Goal: Find contact information: Find contact information

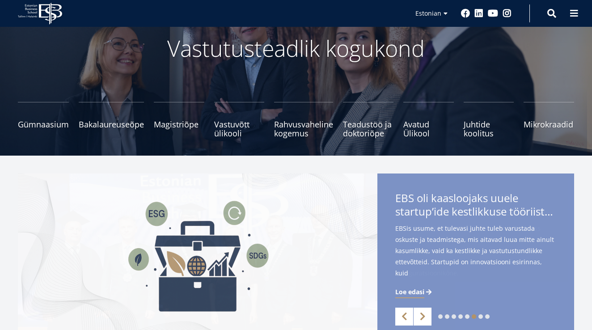
scroll to position [60, 0]
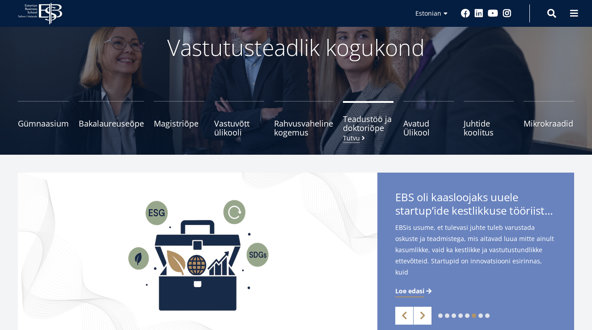
click at [364, 118] on span "Teadustöö ja doktoriõpe Tutvu" at bounding box center [368, 123] width 51 height 18
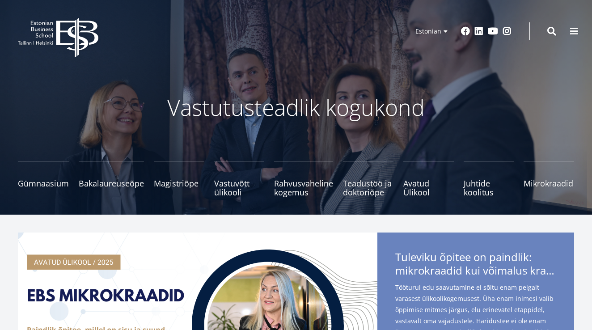
scroll to position [0, 0]
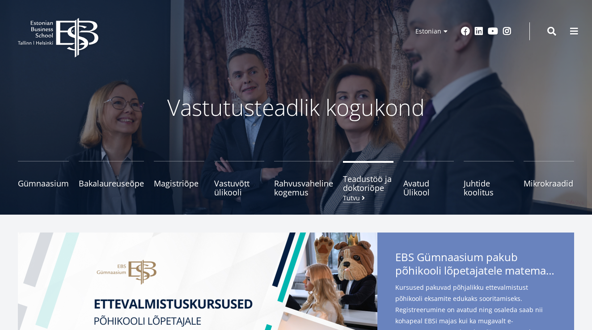
click at [362, 196] on span at bounding box center [363, 198] width 7 height 6
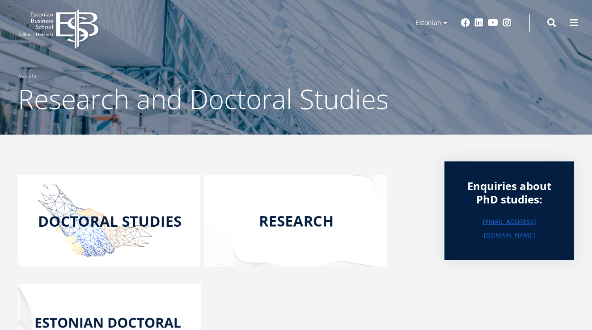
scroll to position [10, 0]
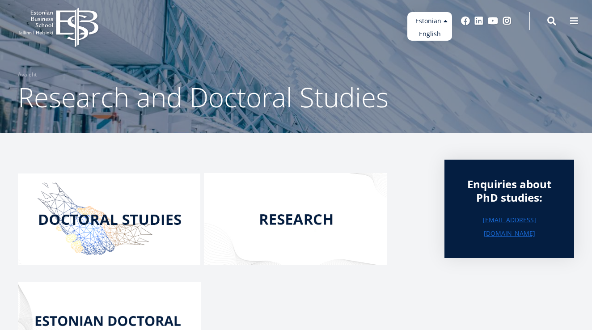
click at [433, 19] on ul "Estonian English" at bounding box center [429, 26] width 45 height 29
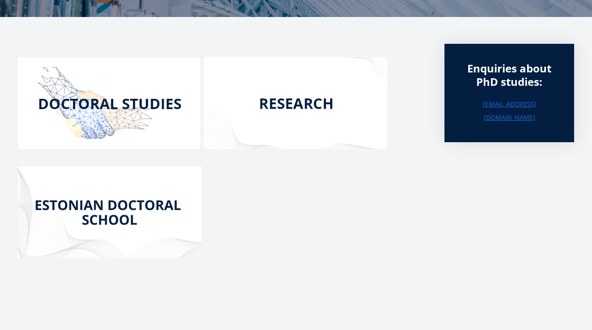
scroll to position [129, 0]
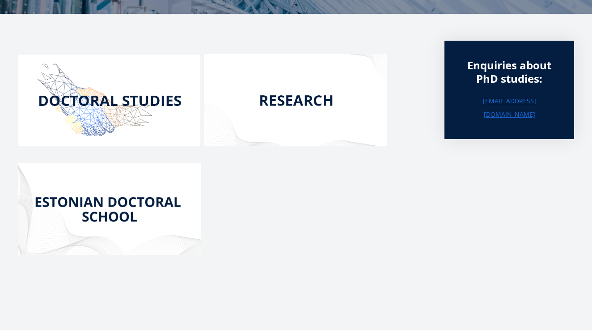
click at [118, 201] on img at bounding box center [109, 209] width 183 height 92
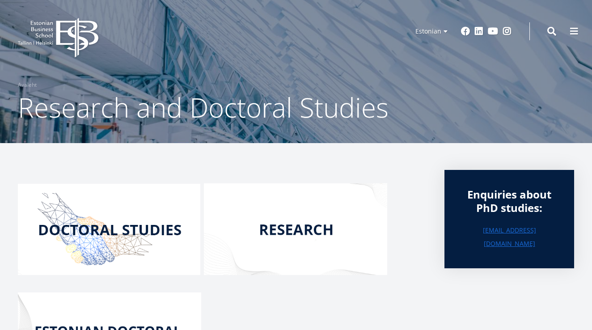
scroll to position [0, 0]
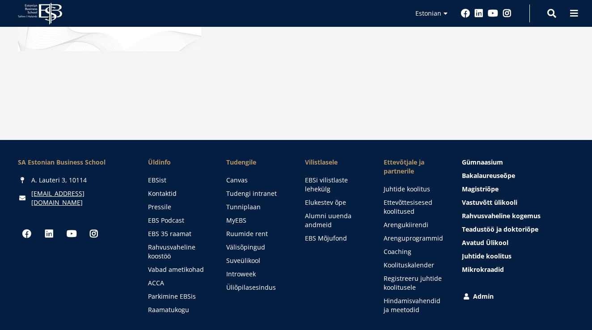
scroll to position [334, 0]
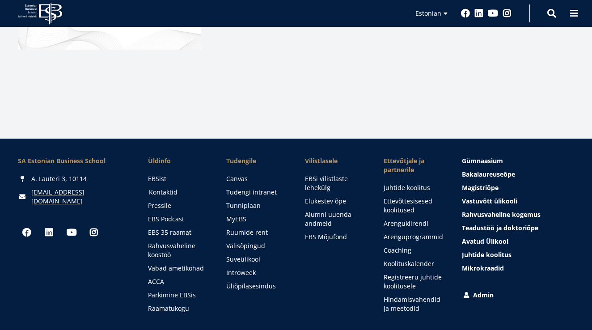
click at [164, 192] on link "Kontaktid" at bounding box center [179, 192] width 61 height 9
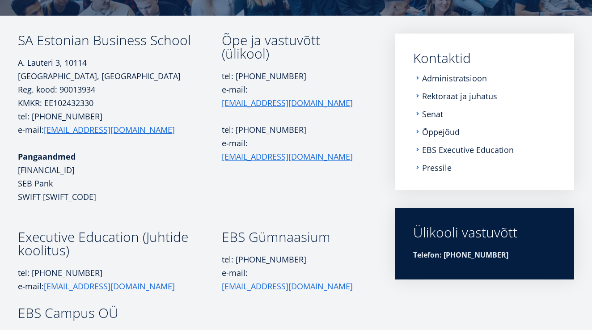
scroll to position [128, 0]
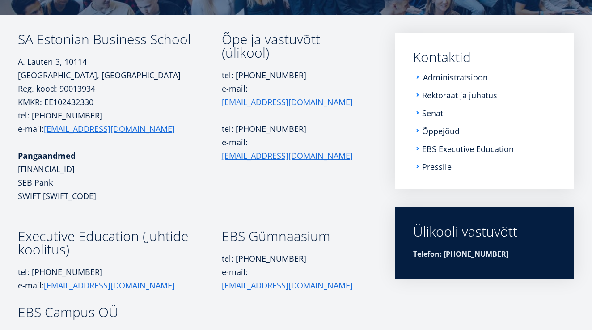
click at [463, 76] on link "Administratsioon" at bounding box center [455, 77] width 65 height 9
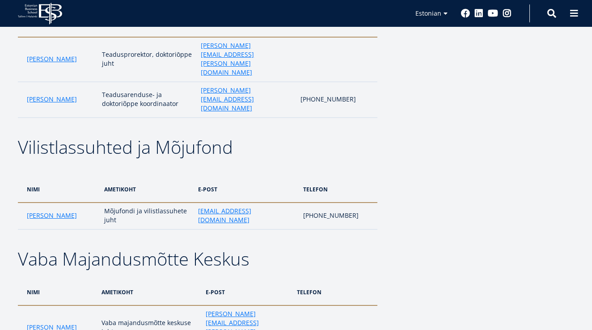
scroll to position [1109, 0]
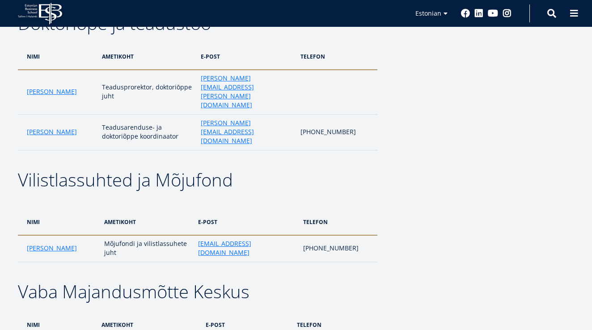
scroll to position [1074, 0]
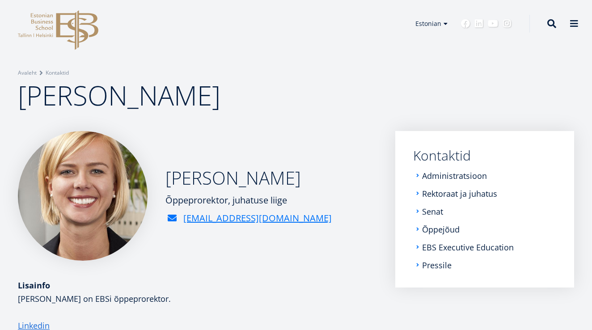
scroll to position [3, 0]
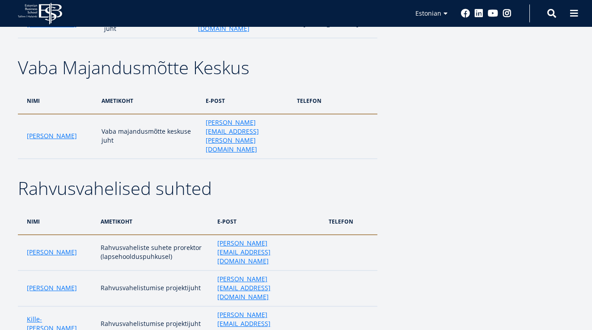
scroll to position [1297, 0]
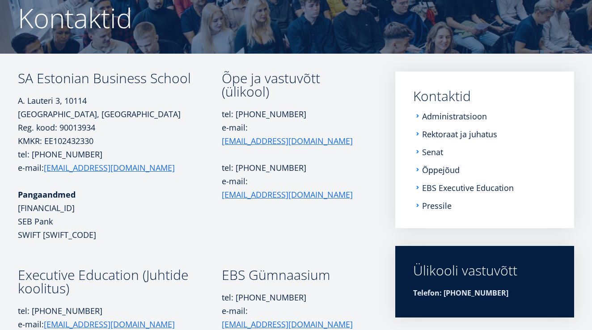
scroll to position [91, 0]
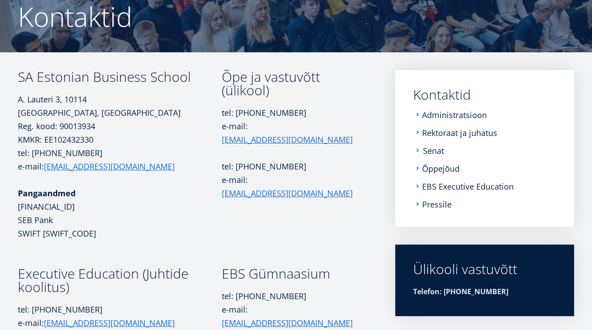
click at [429, 151] on link "Senat" at bounding box center [433, 150] width 21 height 9
click at [438, 168] on link "Õppejõud" at bounding box center [442, 168] width 38 height 9
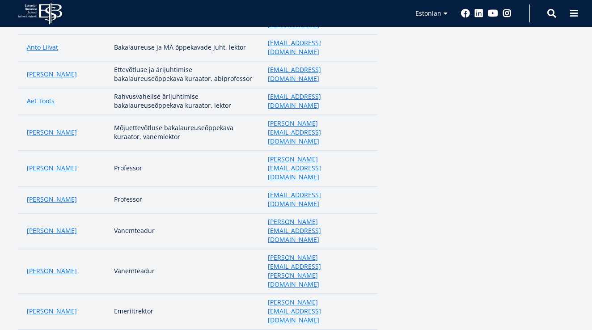
scroll to position [341, 0]
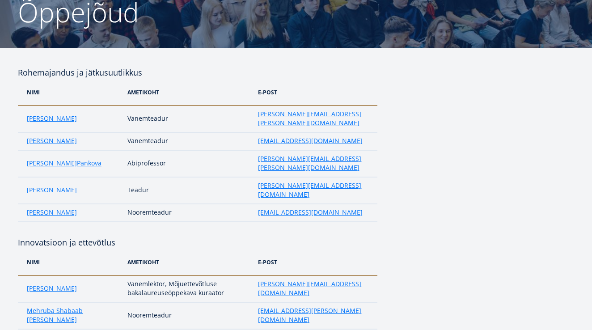
scroll to position [98, 0]
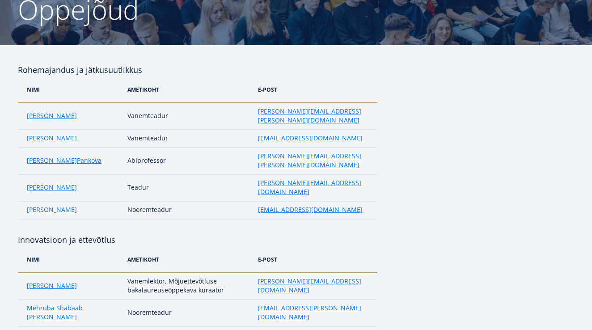
click at [41, 205] on link "Hira W Malik" at bounding box center [52, 209] width 50 height 9
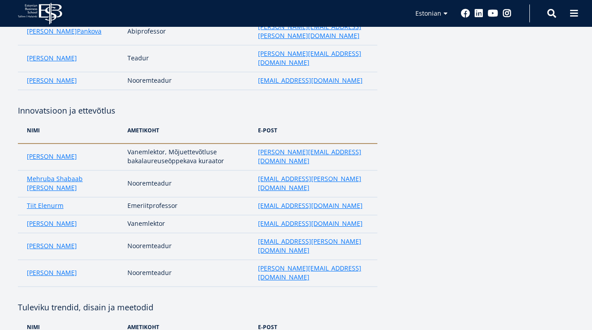
scroll to position [227, 0]
click at [43, 241] on link "Kaie Koppel" at bounding box center [52, 245] width 50 height 9
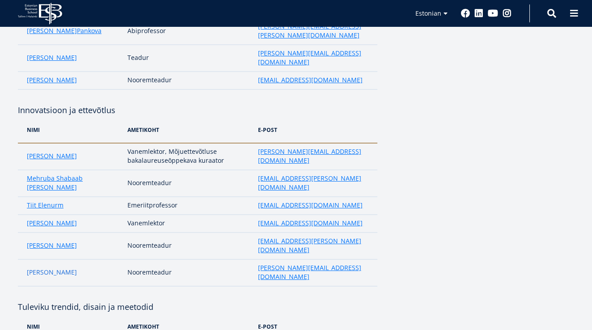
click at [32, 268] on link "Jelena Žovnikova" at bounding box center [52, 272] width 50 height 9
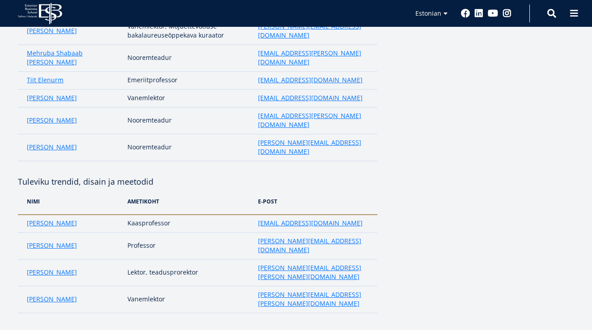
scroll to position [352, 0]
click at [46, 219] on link "Anneli Veispak" at bounding box center [52, 223] width 50 height 9
click at [36, 241] on link "Peeter Lorents" at bounding box center [52, 245] width 50 height 9
click at [33, 268] on link "Karmo Kroos" at bounding box center [52, 272] width 50 height 9
click at [30, 295] on link "David McBee" at bounding box center [52, 299] width 50 height 9
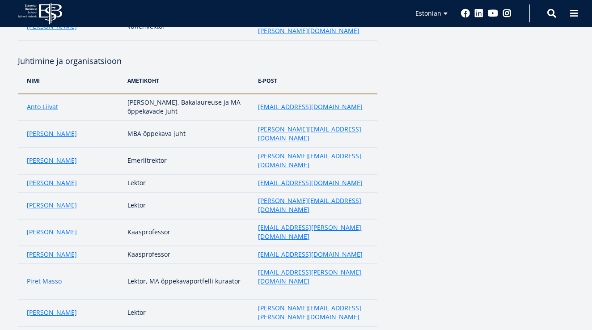
scroll to position [626, 0]
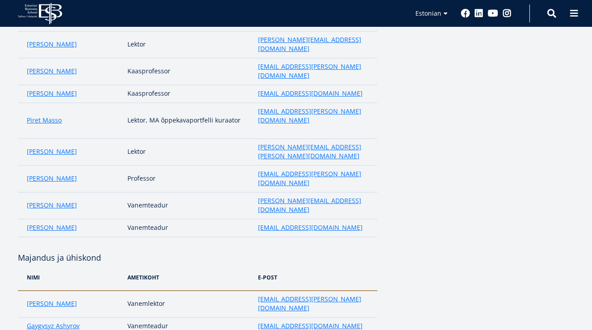
scroll to position [788, 0]
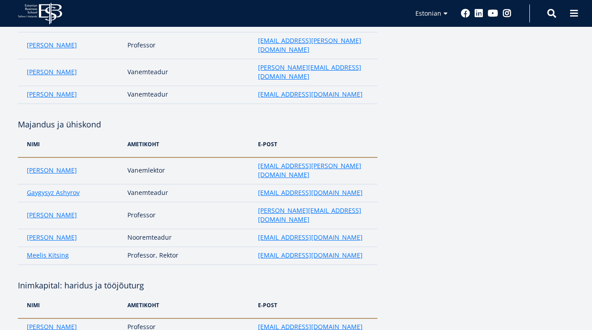
scroll to position [920, 0]
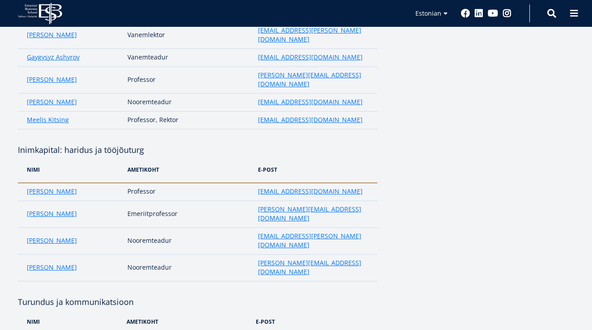
scroll to position [1059, 0]
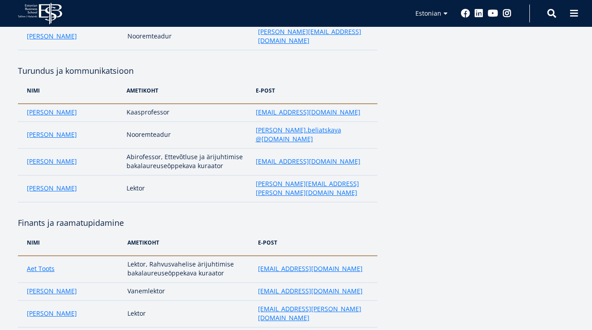
scroll to position [1288, 0]
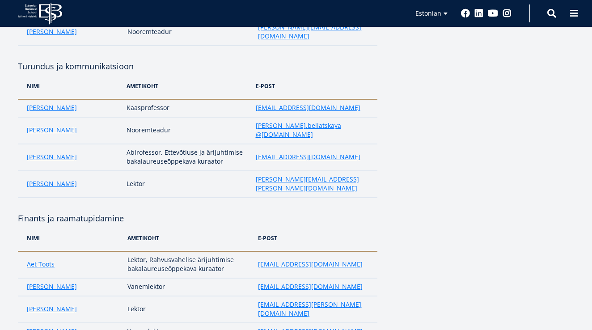
scroll to position [1290, 0]
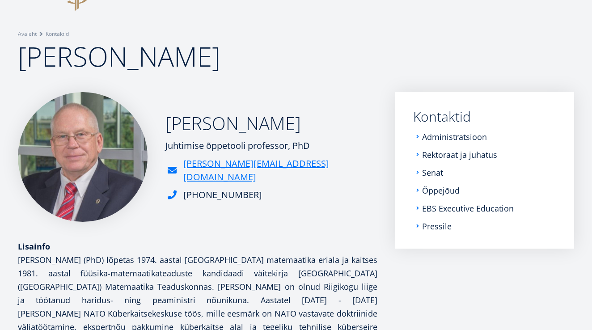
scroll to position [29, 0]
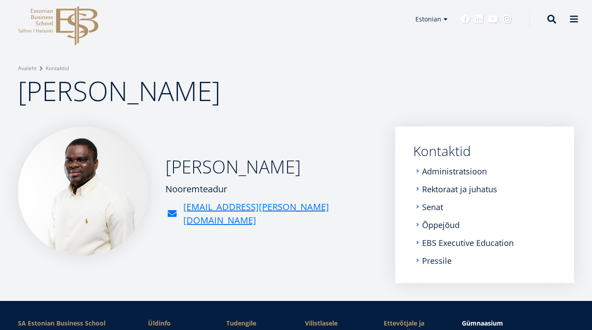
scroll to position [7, 0]
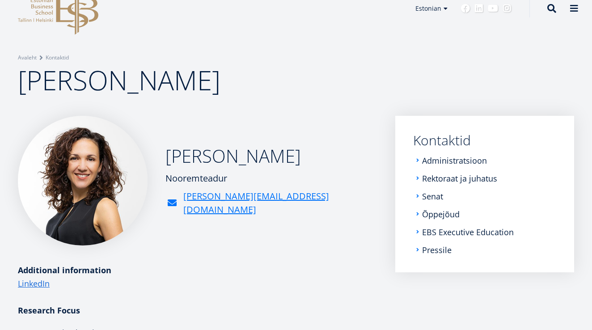
scroll to position [17, 0]
